Goal: Find specific page/section: Find specific page/section

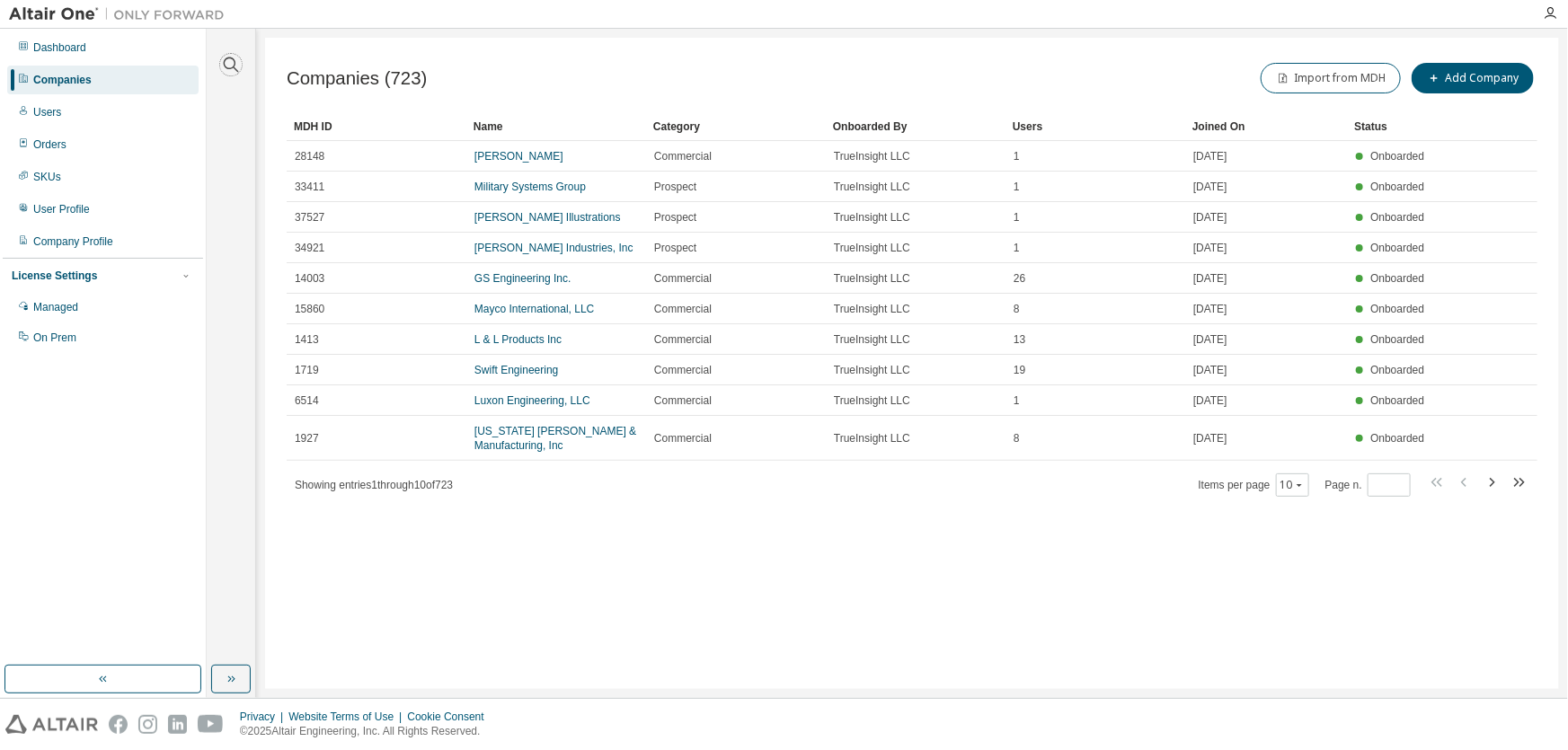
click at [226, 61] on icon "button" at bounding box center [231, 64] width 21 height 21
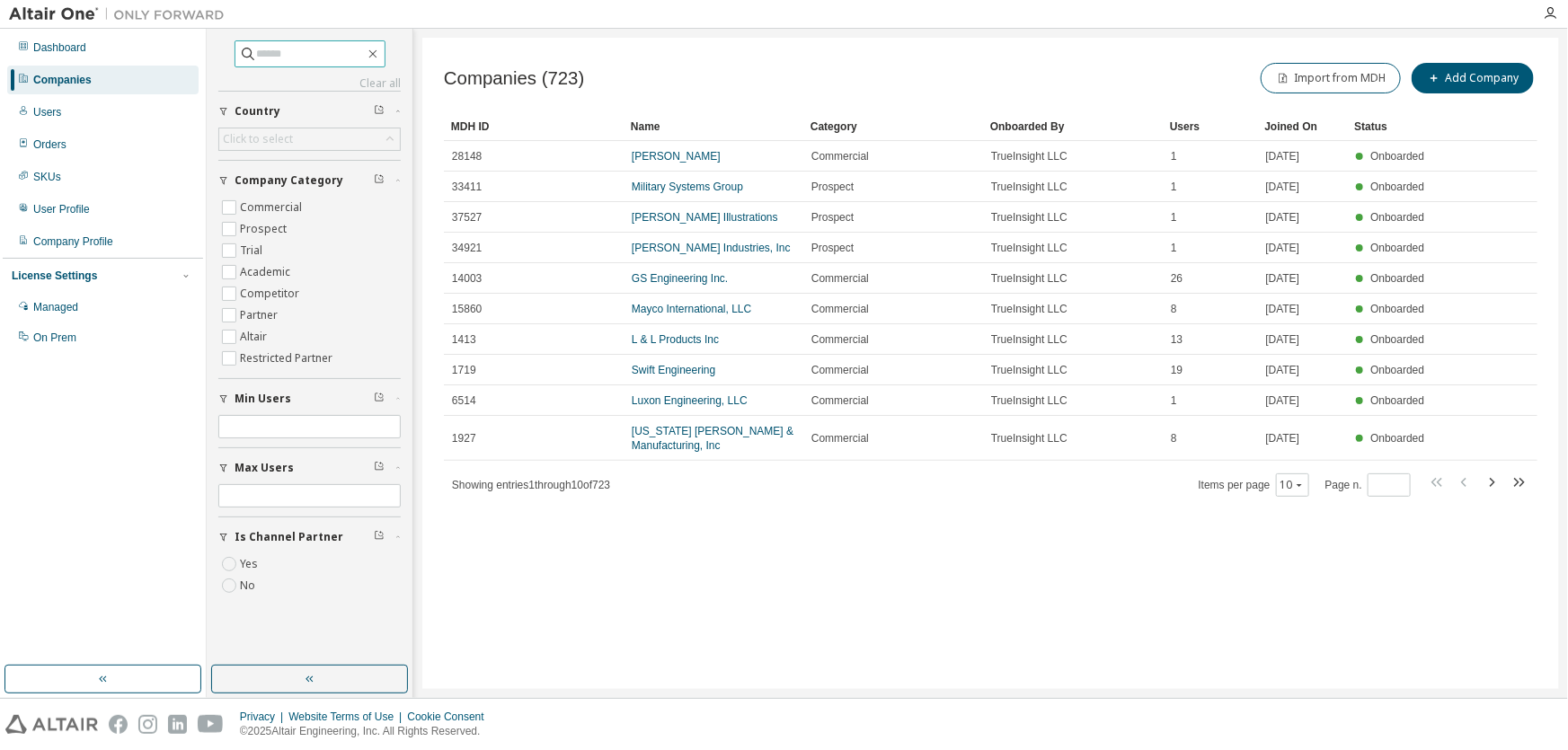
click at [280, 53] on input "text" at bounding box center [310, 53] width 108 height 17
type input "********"
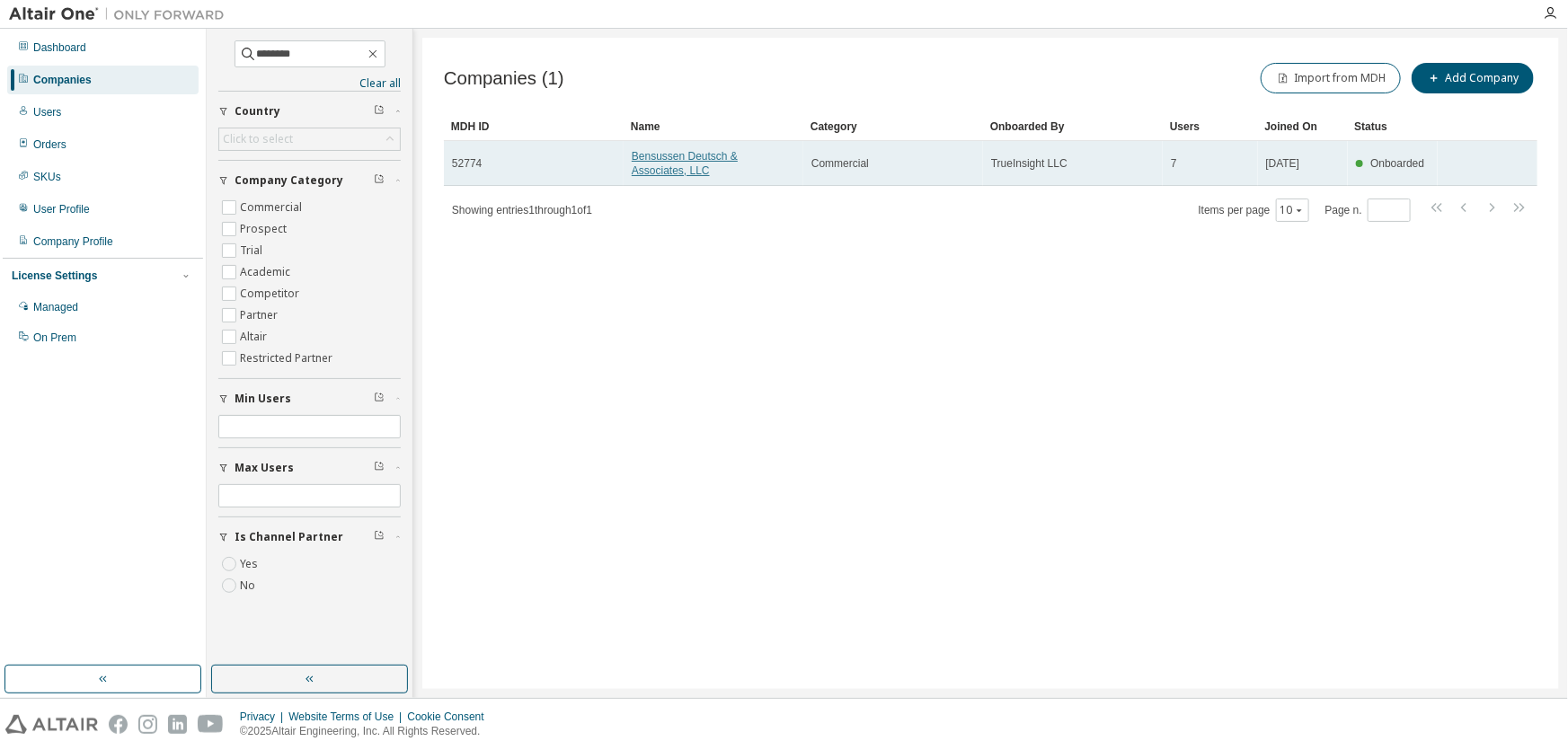
click at [699, 156] on link "Bensussen Deutsch & Associates, LLC" at bounding box center [684, 163] width 106 height 27
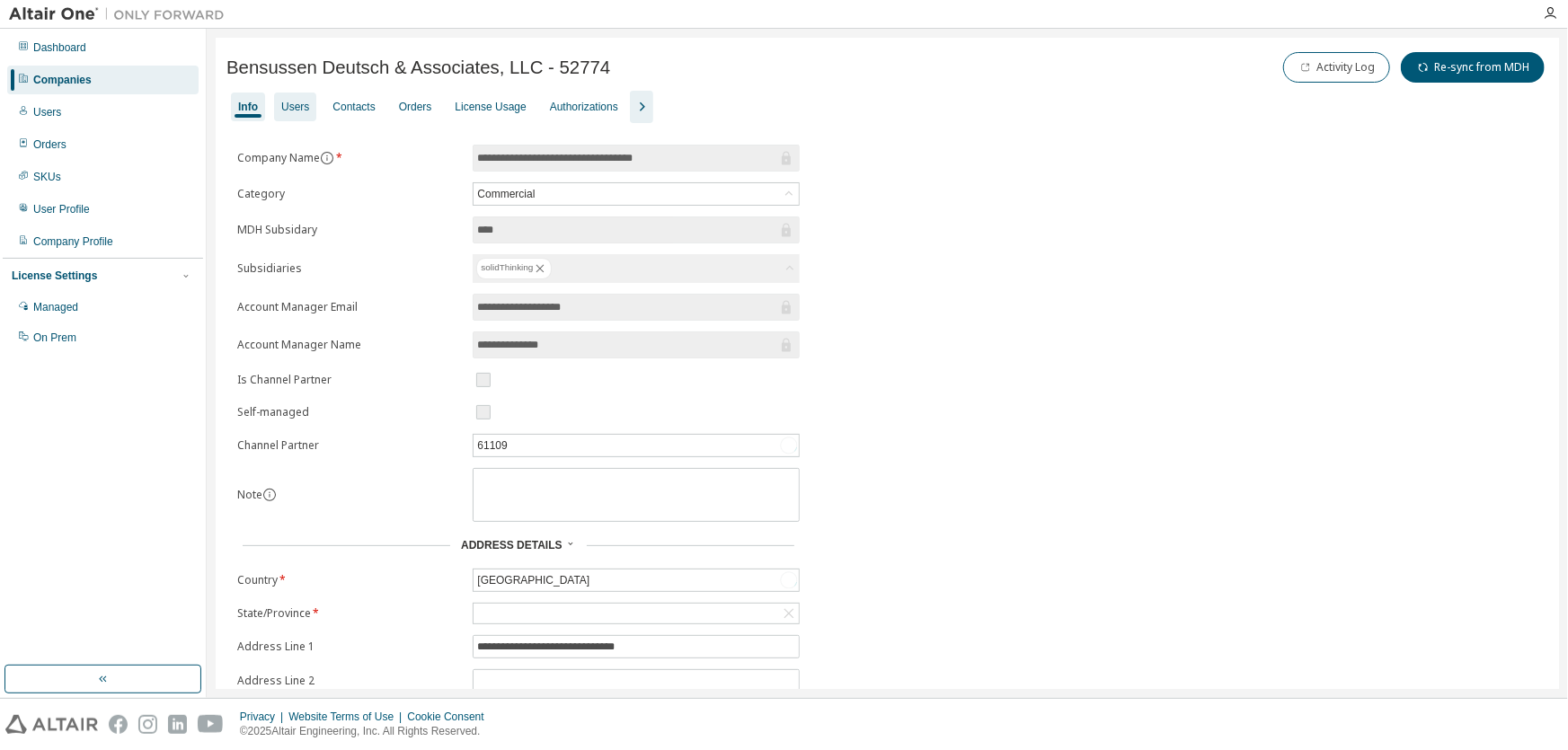
click at [304, 101] on div "Users" at bounding box center [294, 107] width 28 height 15
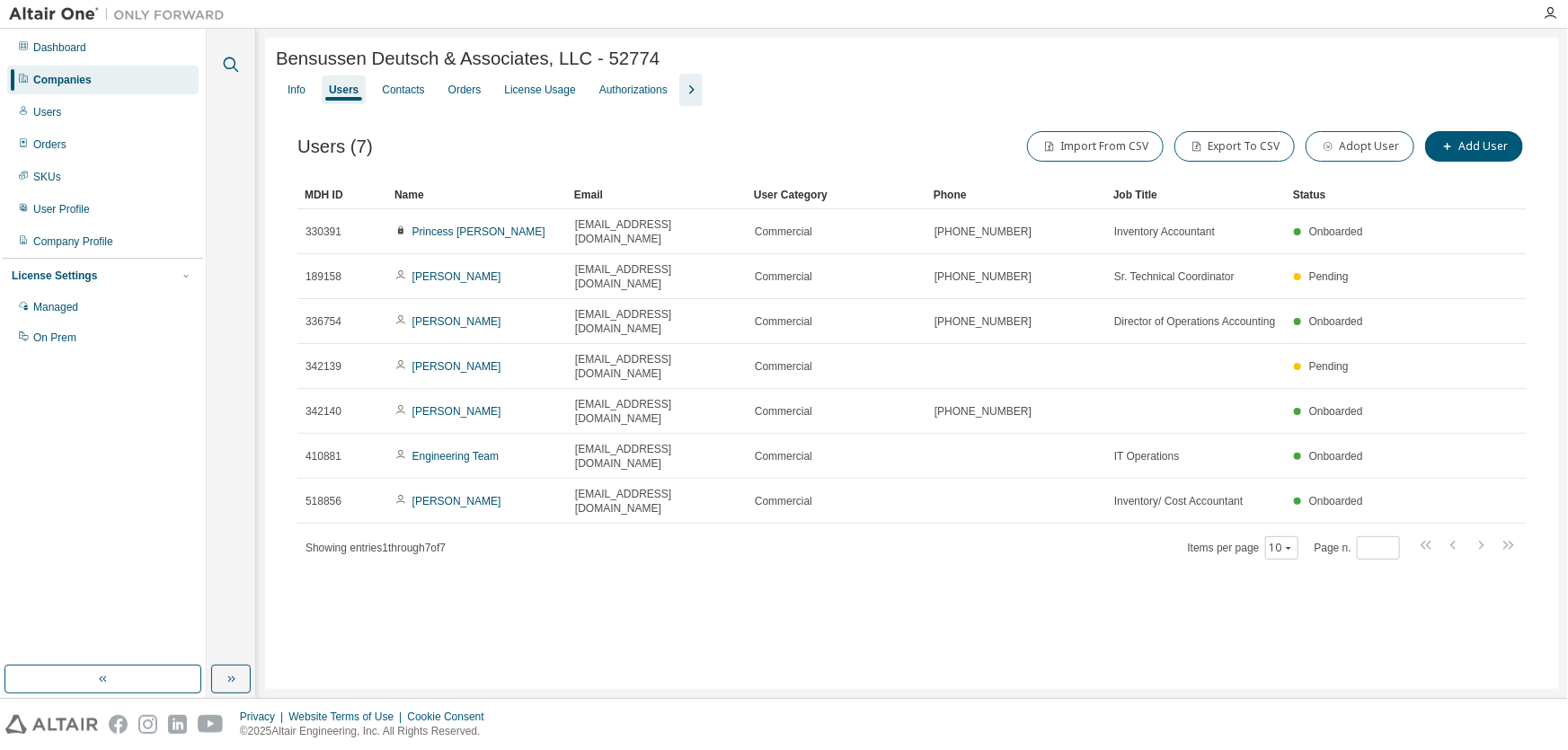
click at [224, 59] on icon "button" at bounding box center [231, 65] width 16 height 16
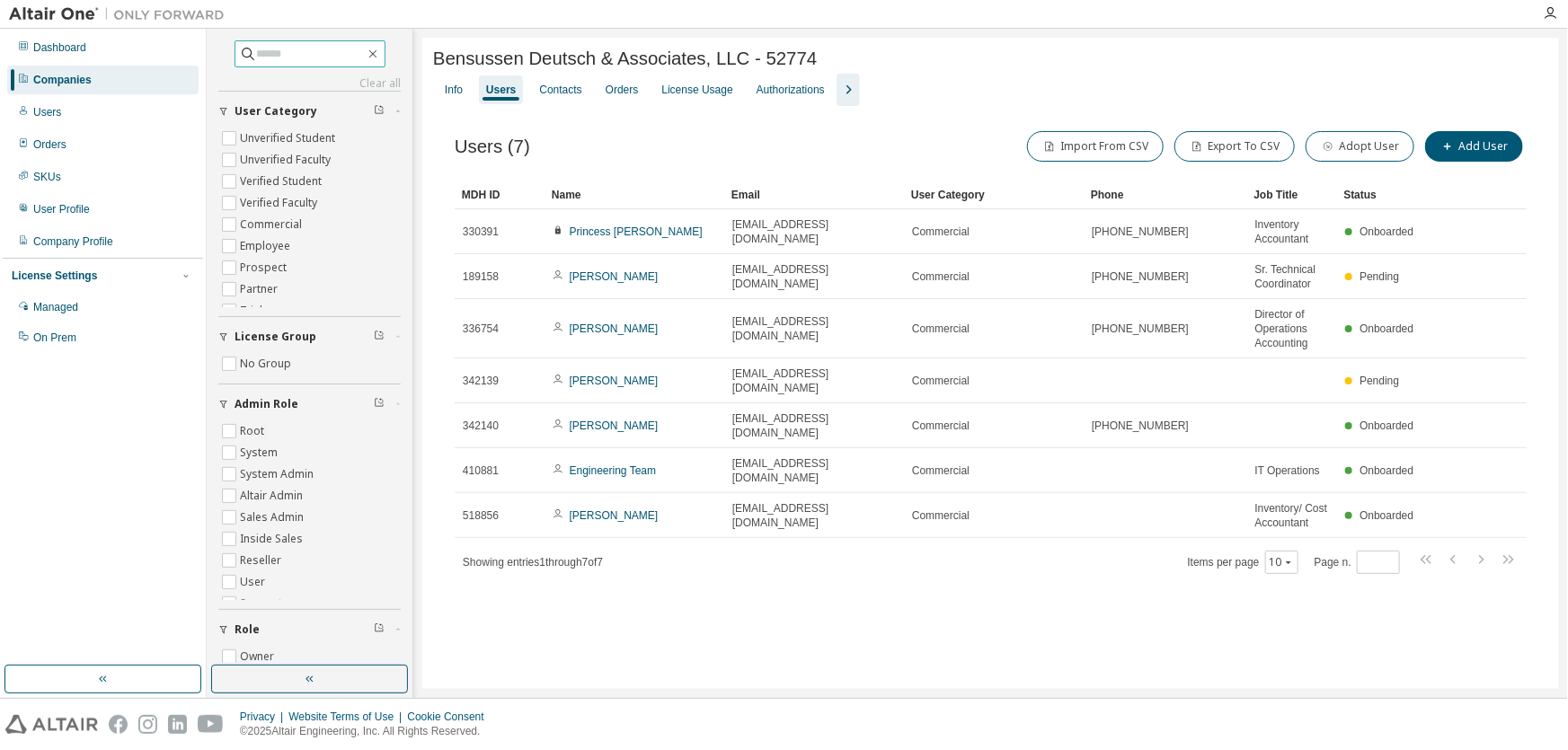
click at [315, 64] on span at bounding box center [309, 54] width 151 height 27
click at [309, 58] on input "text" at bounding box center [310, 53] width 108 height 17
click at [324, 53] on input "text" at bounding box center [310, 53] width 108 height 17
type input "**********"
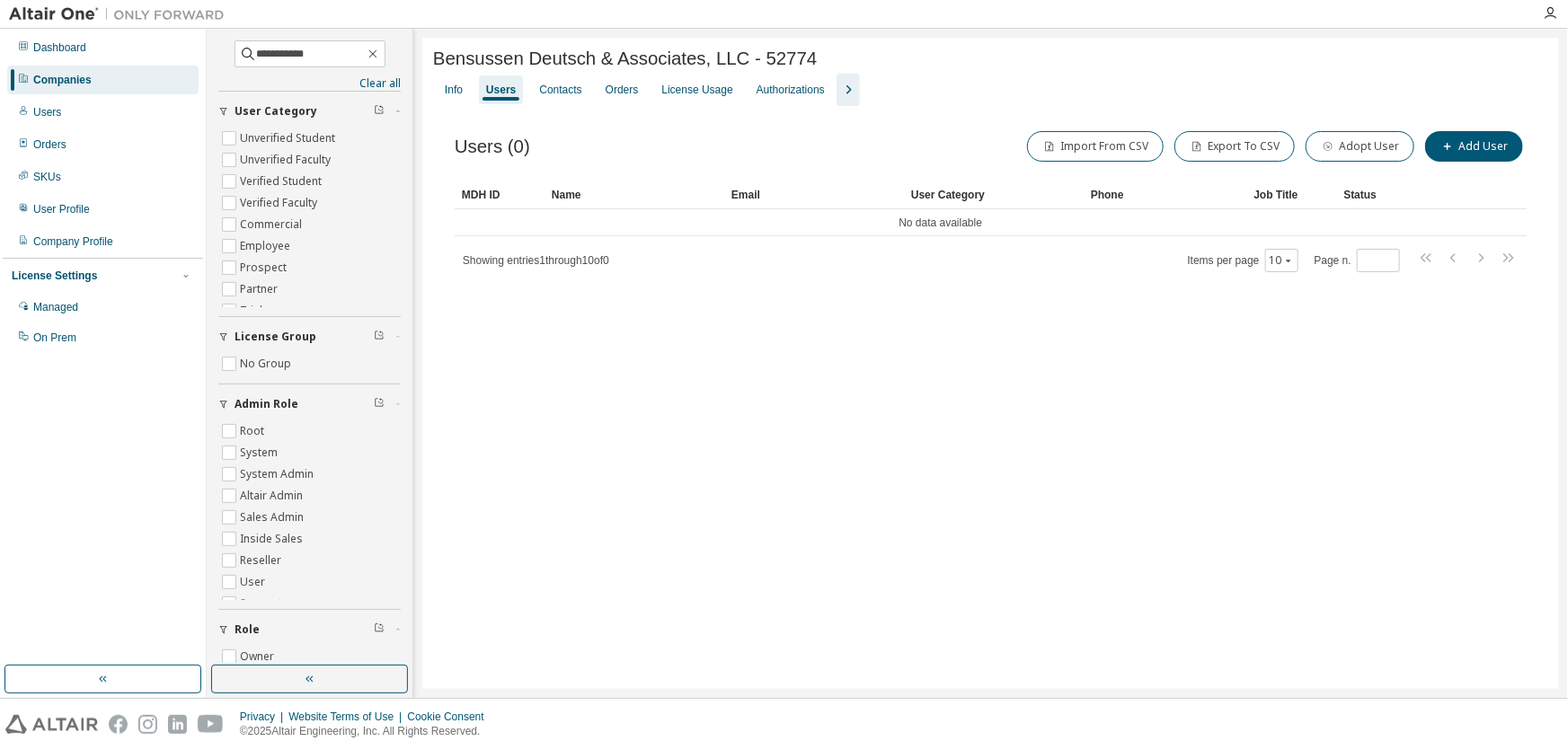
click at [106, 78] on div "Companies" at bounding box center [102, 80] width 191 height 29
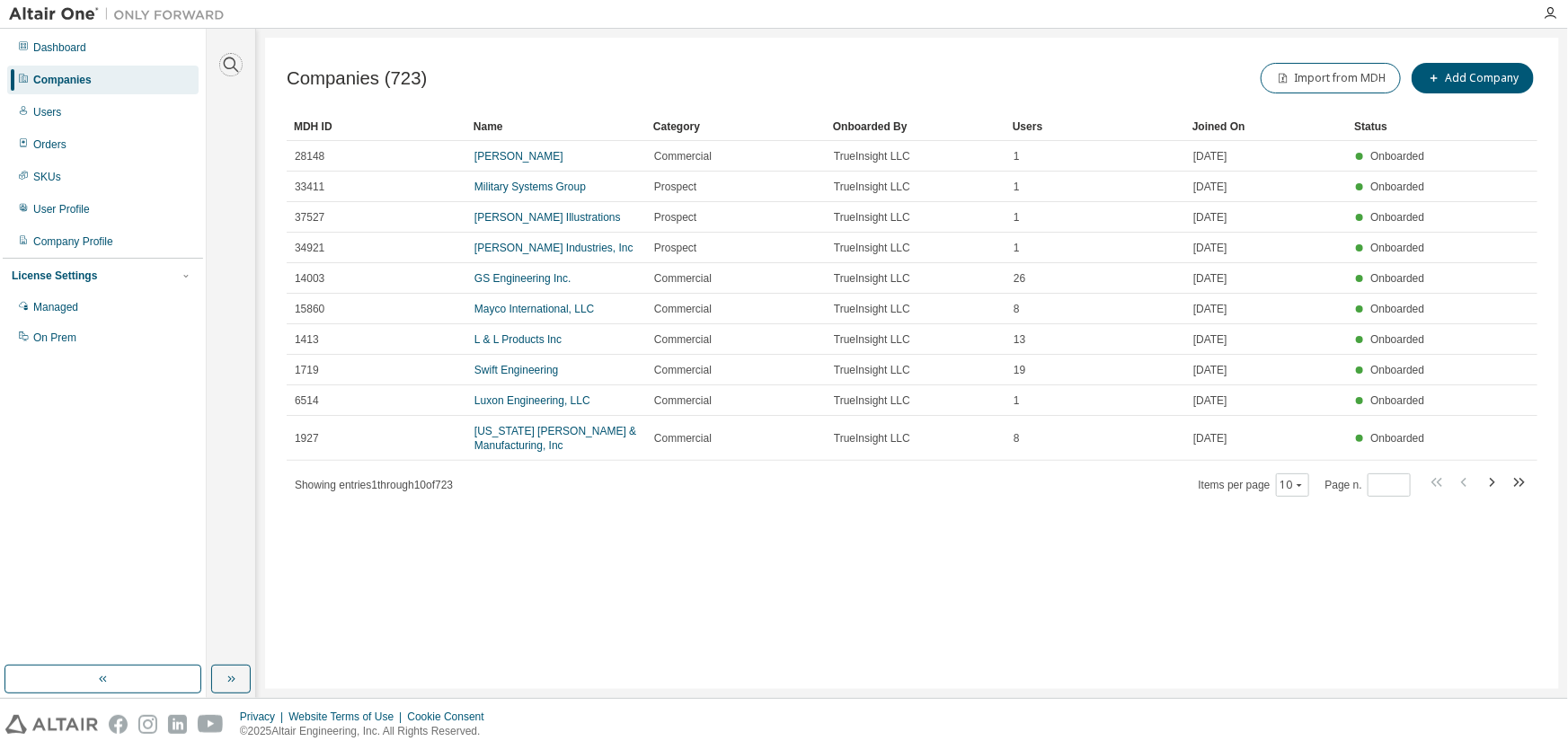
click at [232, 55] on icon "button" at bounding box center [231, 64] width 21 height 21
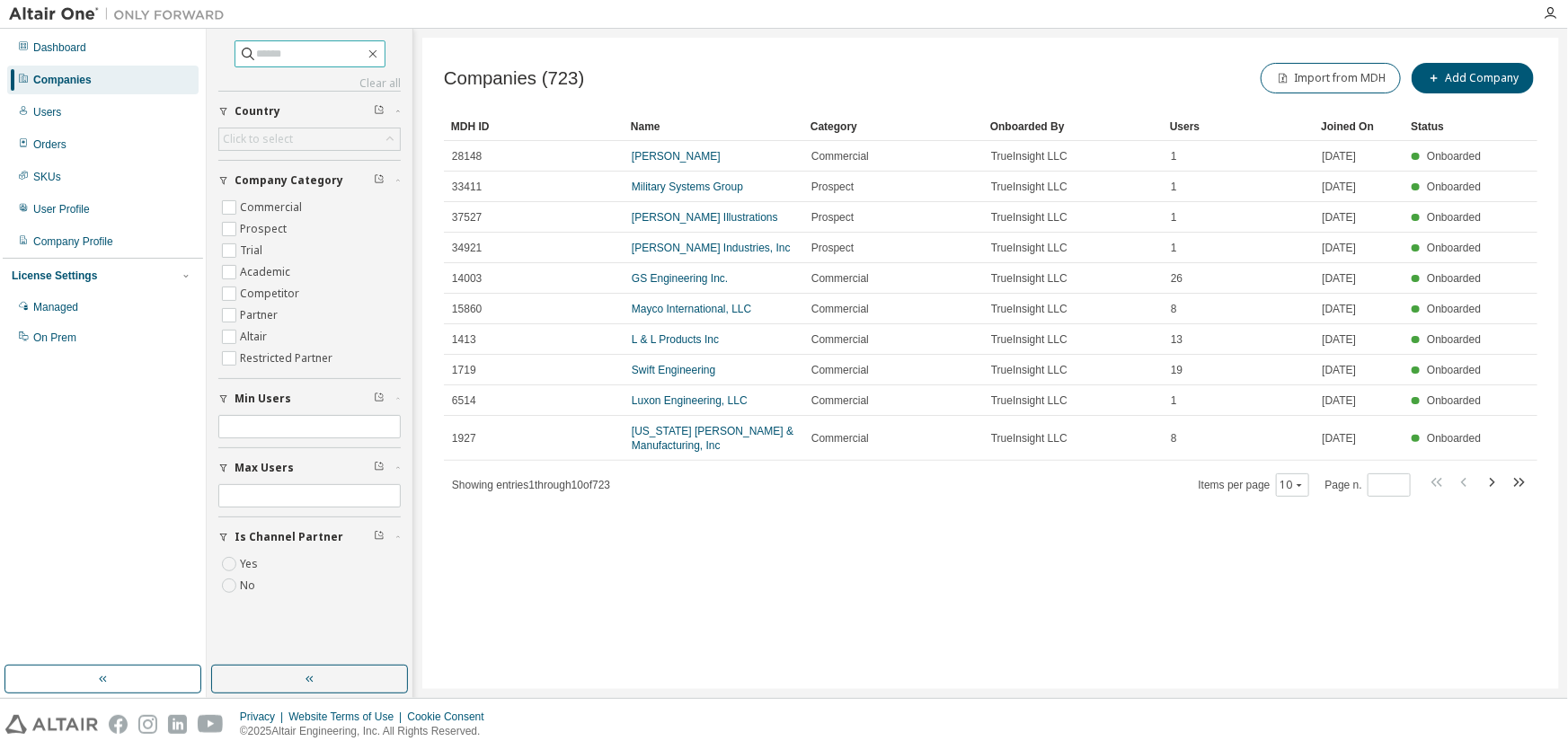
click at [242, 55] on icon at bounding box center [248, 53] width 13 height 13
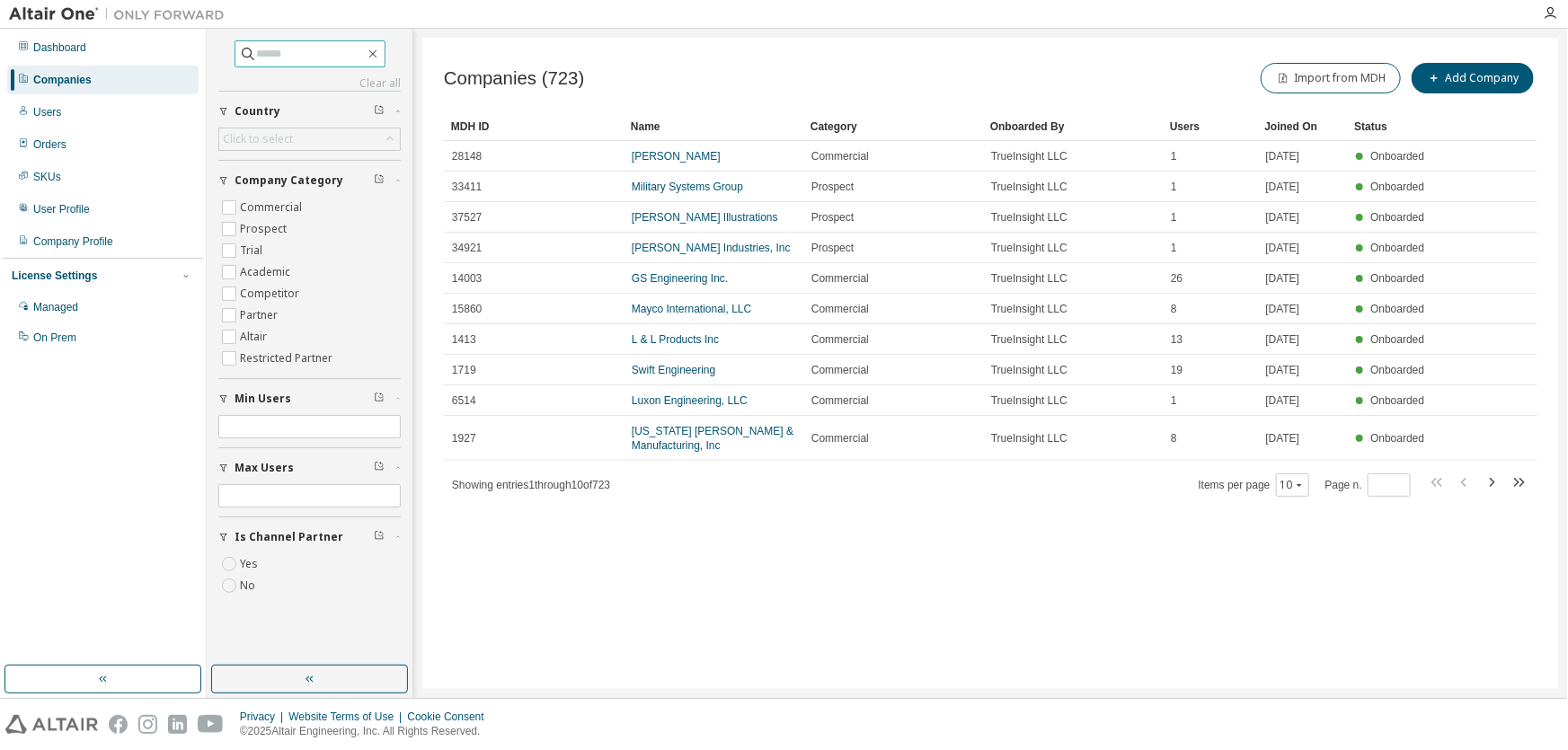
click at [295, 60] on input "text" at bounding box center [310, 53] width 108 height 17
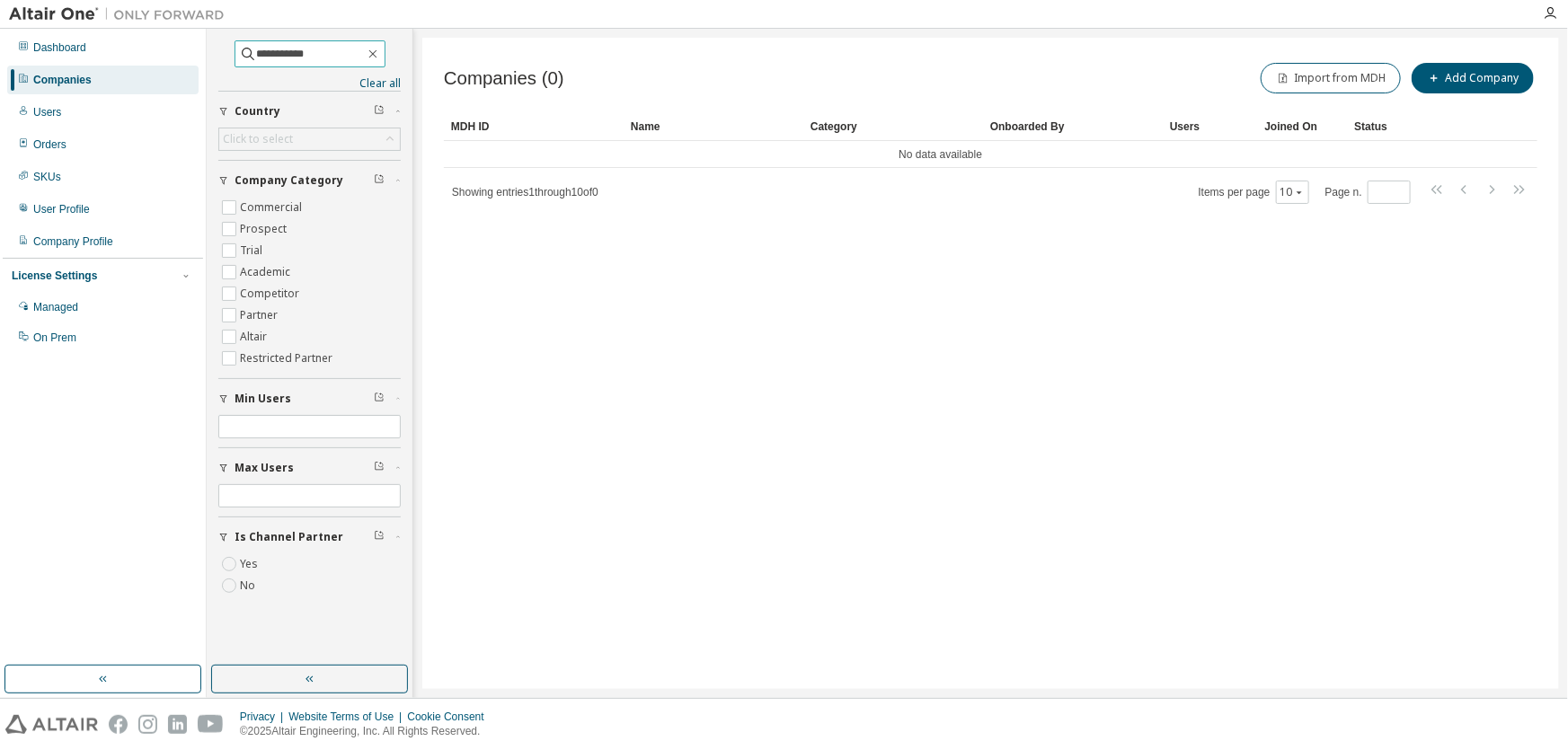
drag, startPoint x: 304, startPoint y: 53, endPoint x: 271, endPoint y: 45, distance: 34.0
click at [271, 45] on input "**********" at bounding box center [310, 53] width 108 height 17
drag, startPoint x: 316, startPoint y: 52, endPoint x: 151, endPoint y: 51, distance: 165.0
click at [151, 51] on div "Dashboard Companies Users Orders SKUs User Profile Company Profile License Sett…" at bounding box center [784, 363] width 1568 height 669
paste input "**********"
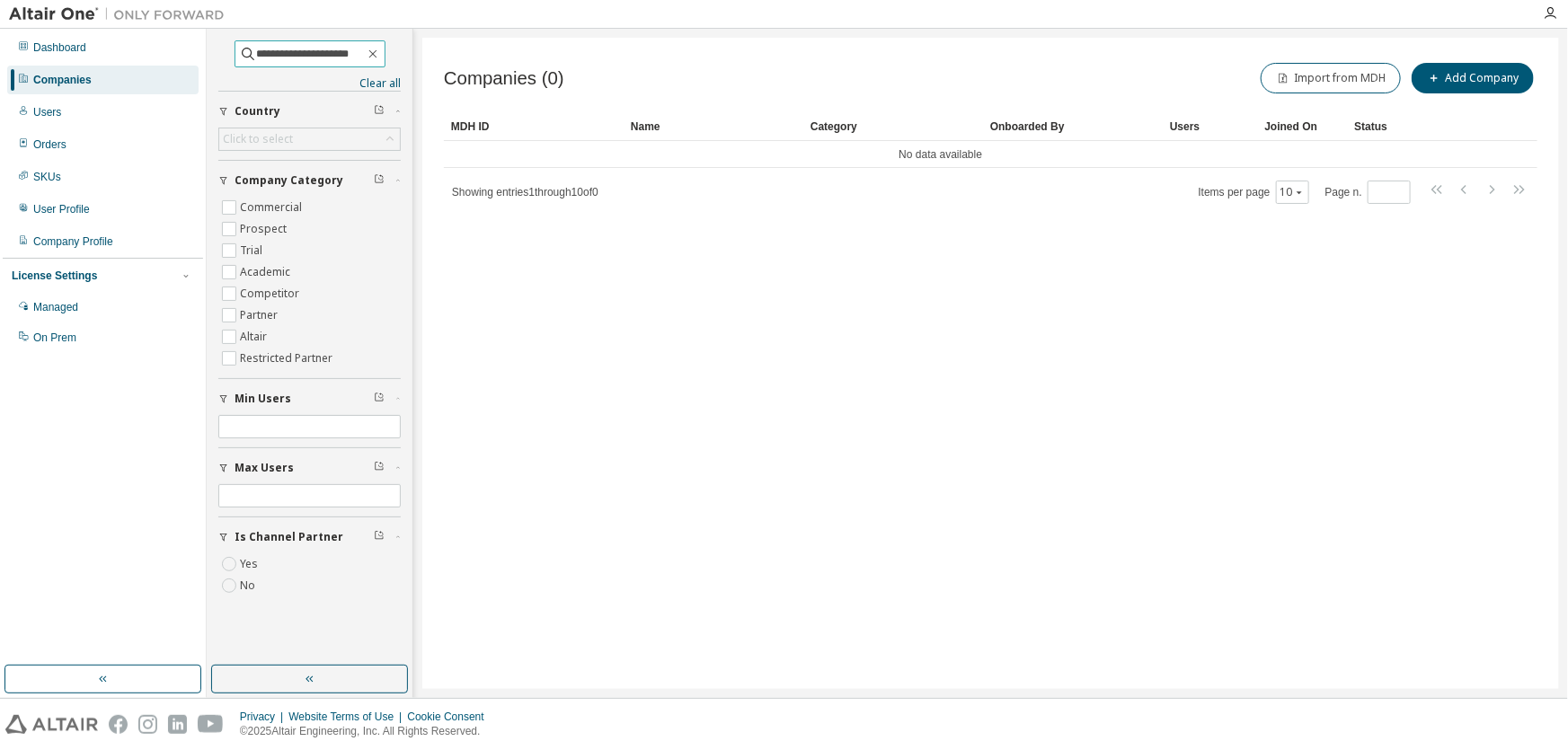
type input "**********"
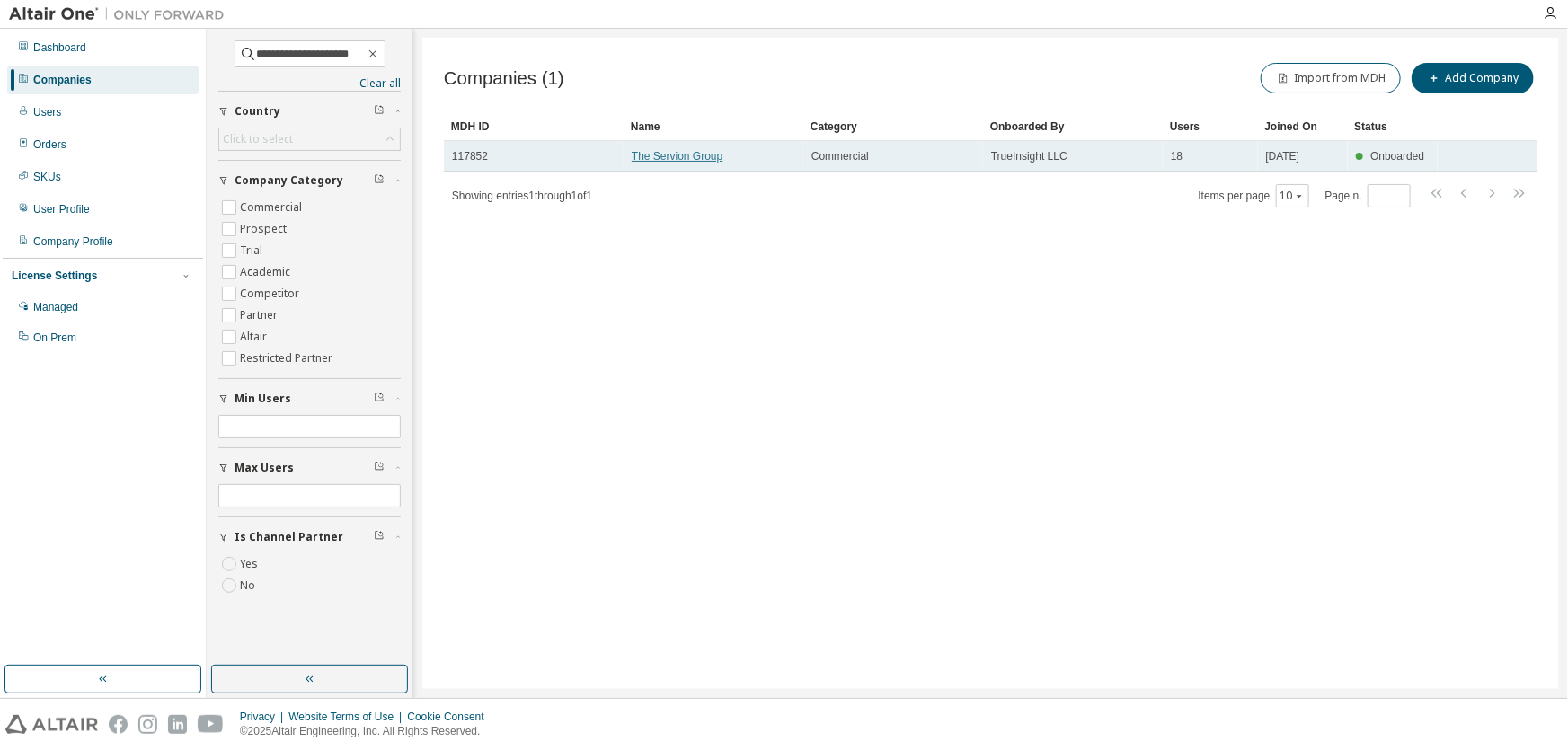
click at [682, 161] on link "The Servion Group" at bounding box center [676, 155] width 90 height 13
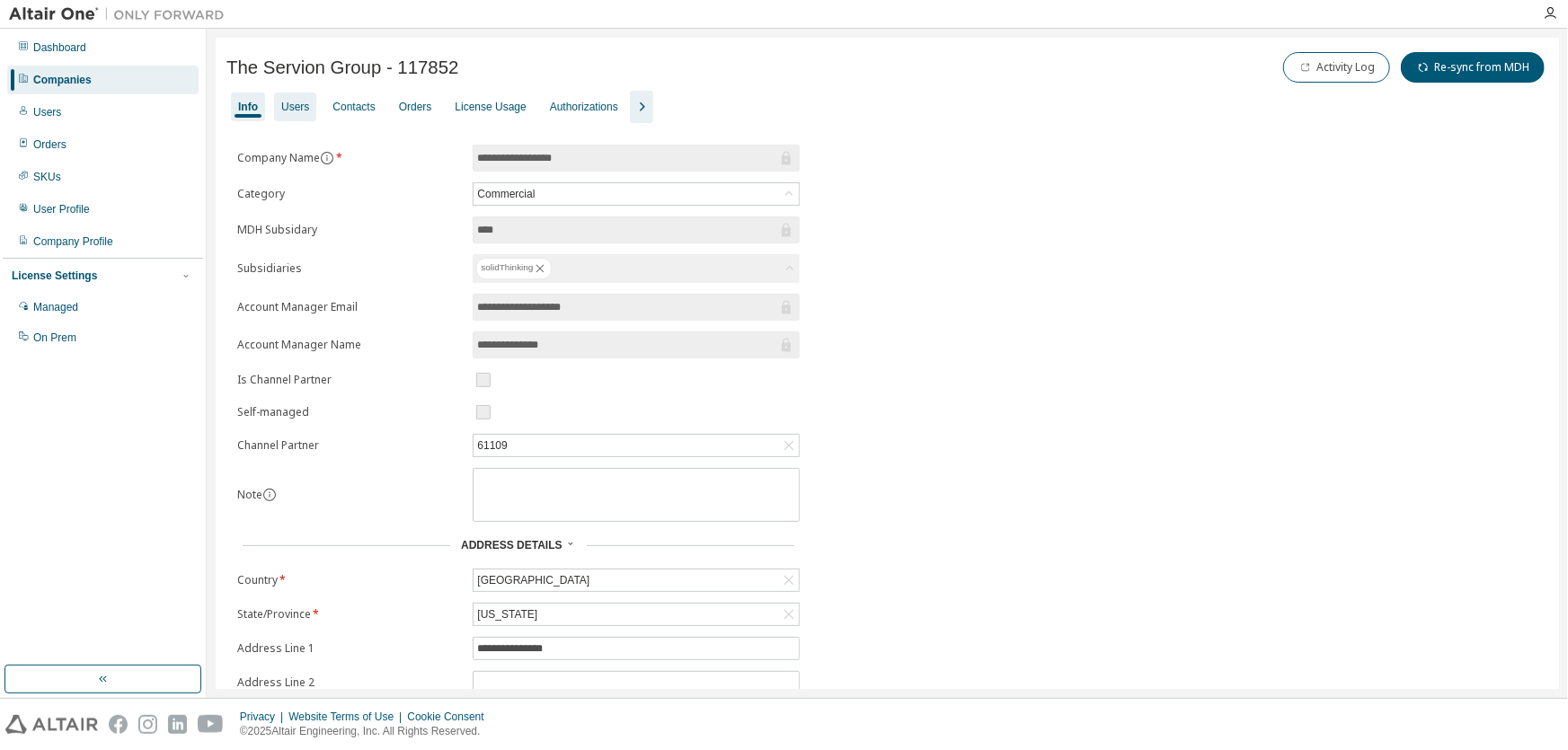
click at [293, 107] on div "Users" at bounding box center [294, 107] width 28 height 15
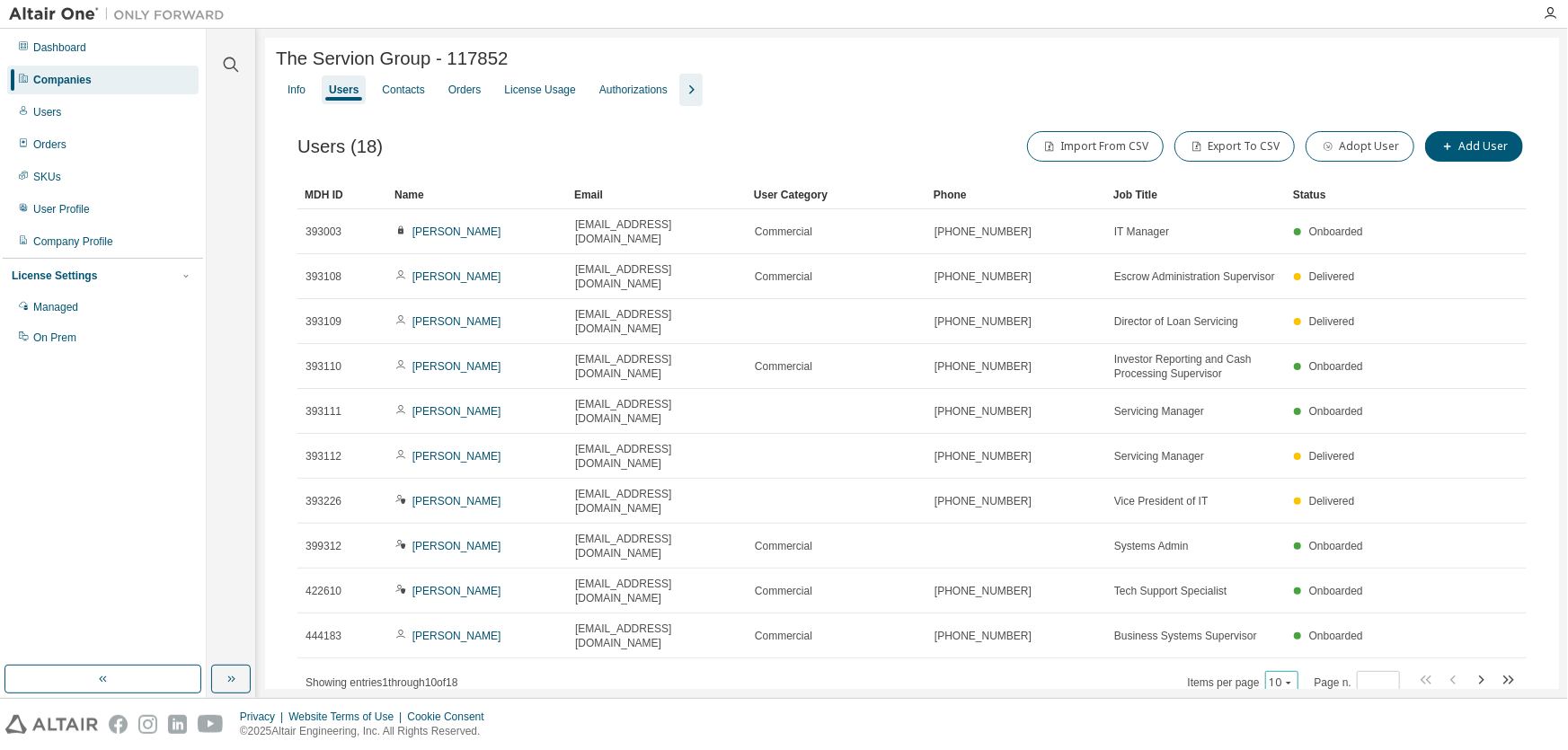
click at [1287, 671] on div "10" at bounding box center [1281, 683] width 33 height 23
click at [1286, 677] on icon "button" at bounding box center [1287, 682] width 11 height 11
click at [1300, 620] on div "20" at bounding box center [1337, 619] width 144 height 21
type button "20"
click at [532, 92] on div "License Usage" at bounding box center [539, 89] width 71 height 15
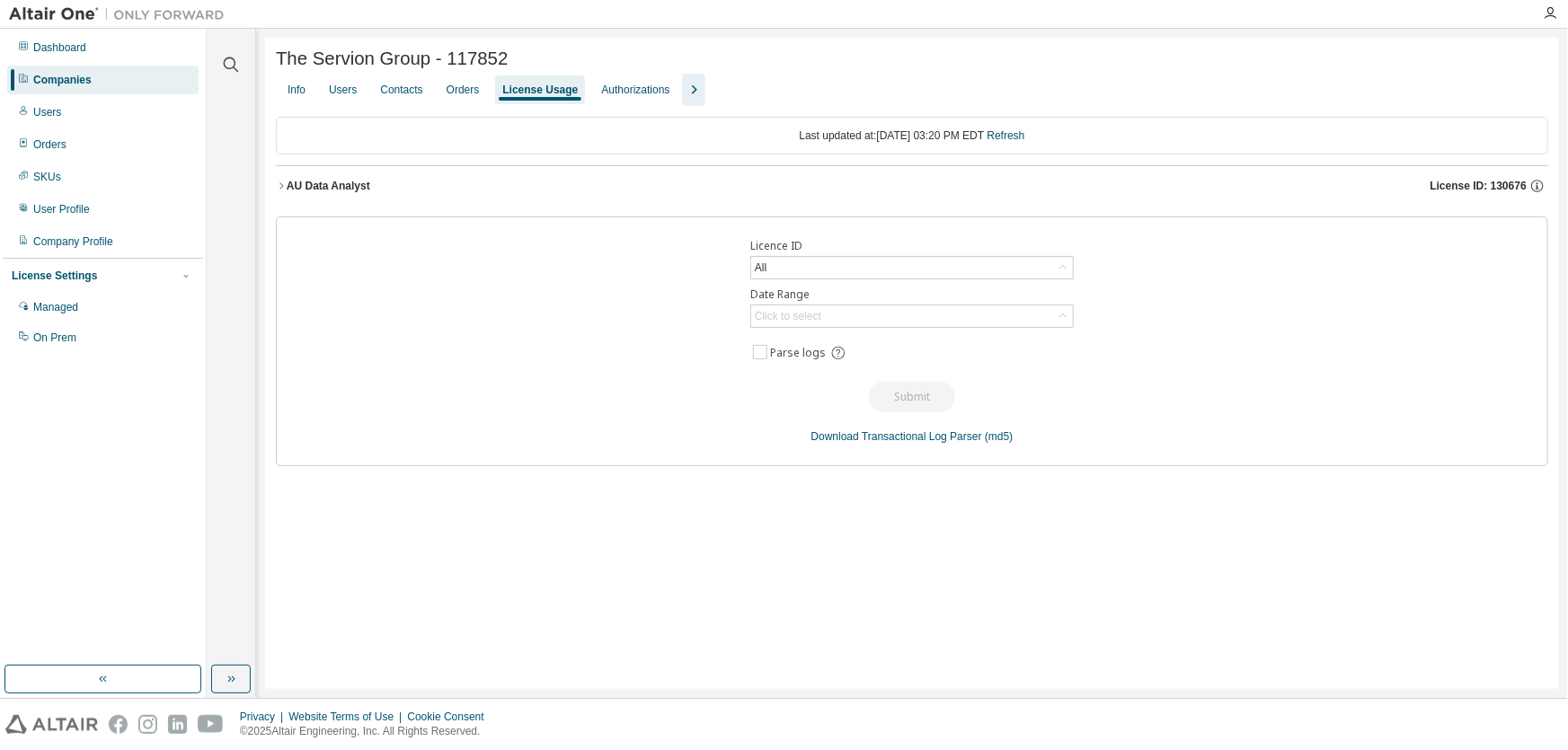
click at [351, 188] on div "AU Data Analyst" at bounding box center [328, 186] width 84 height 15
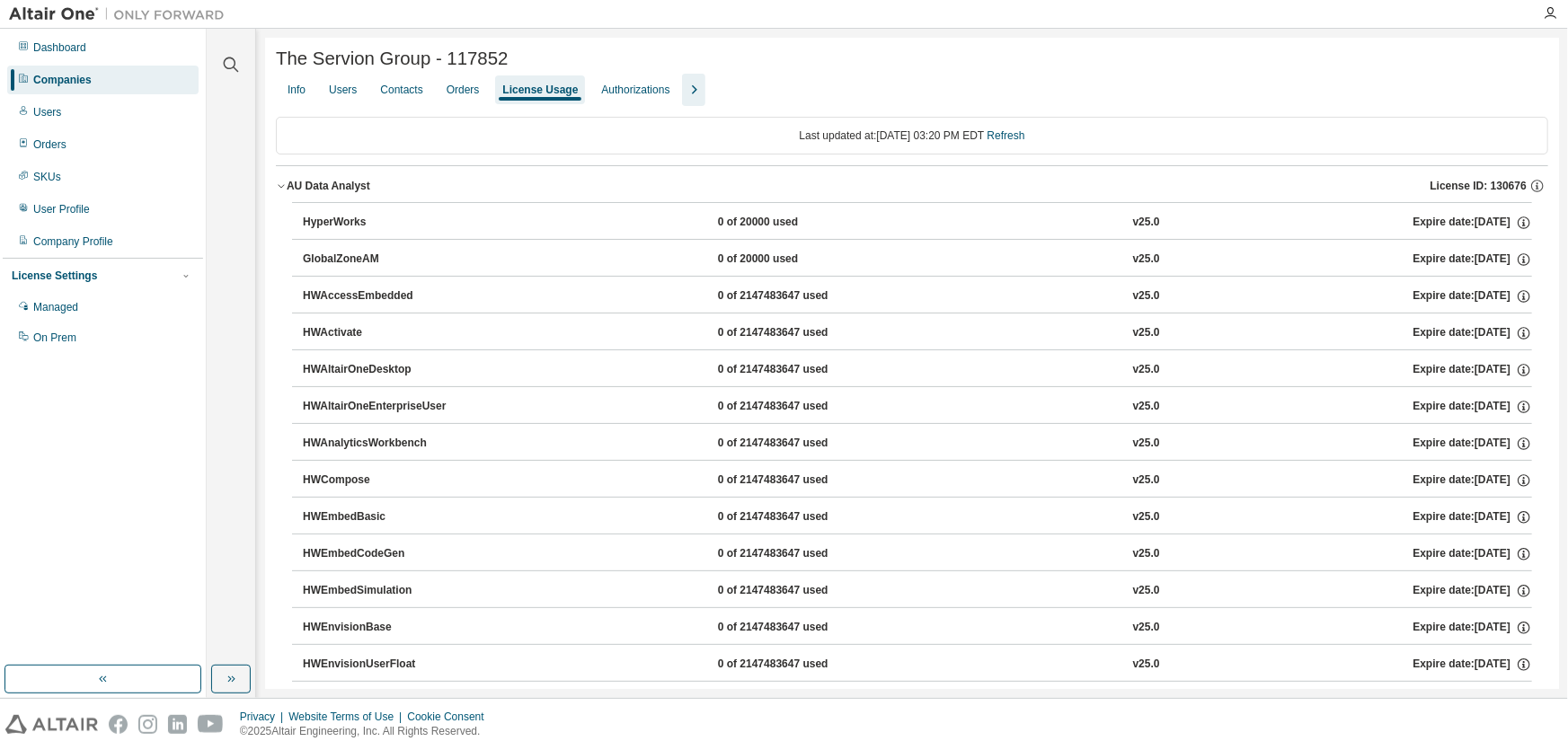
click at [351, 188] on div "AU Data Analyst" at bounding box center [328, 186] width 84 height 15
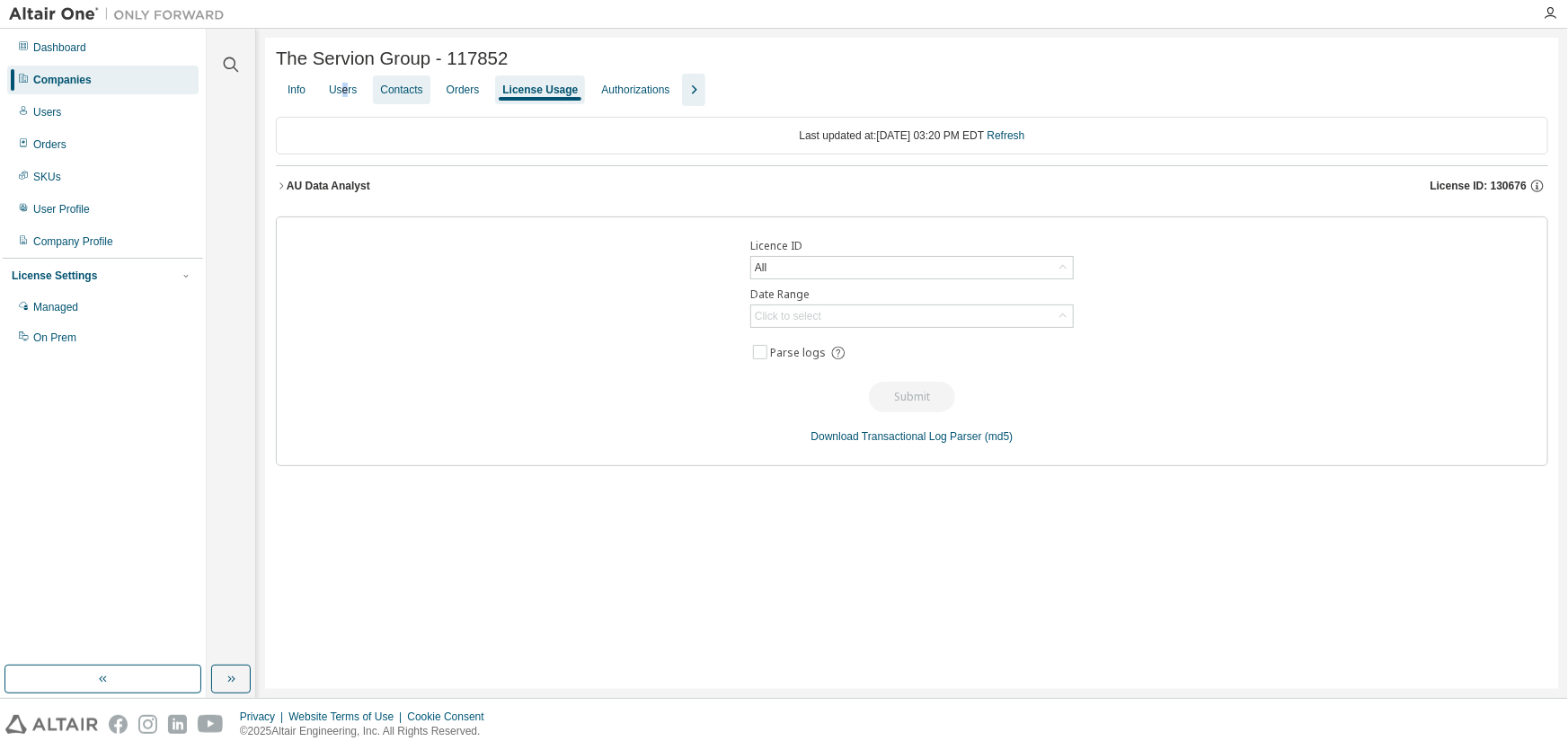
click at [348, 89] on div "Users" at bounding box center [342, 89] width 28 height 15
